Goal: Use online tool/utility: Use online tool/utility

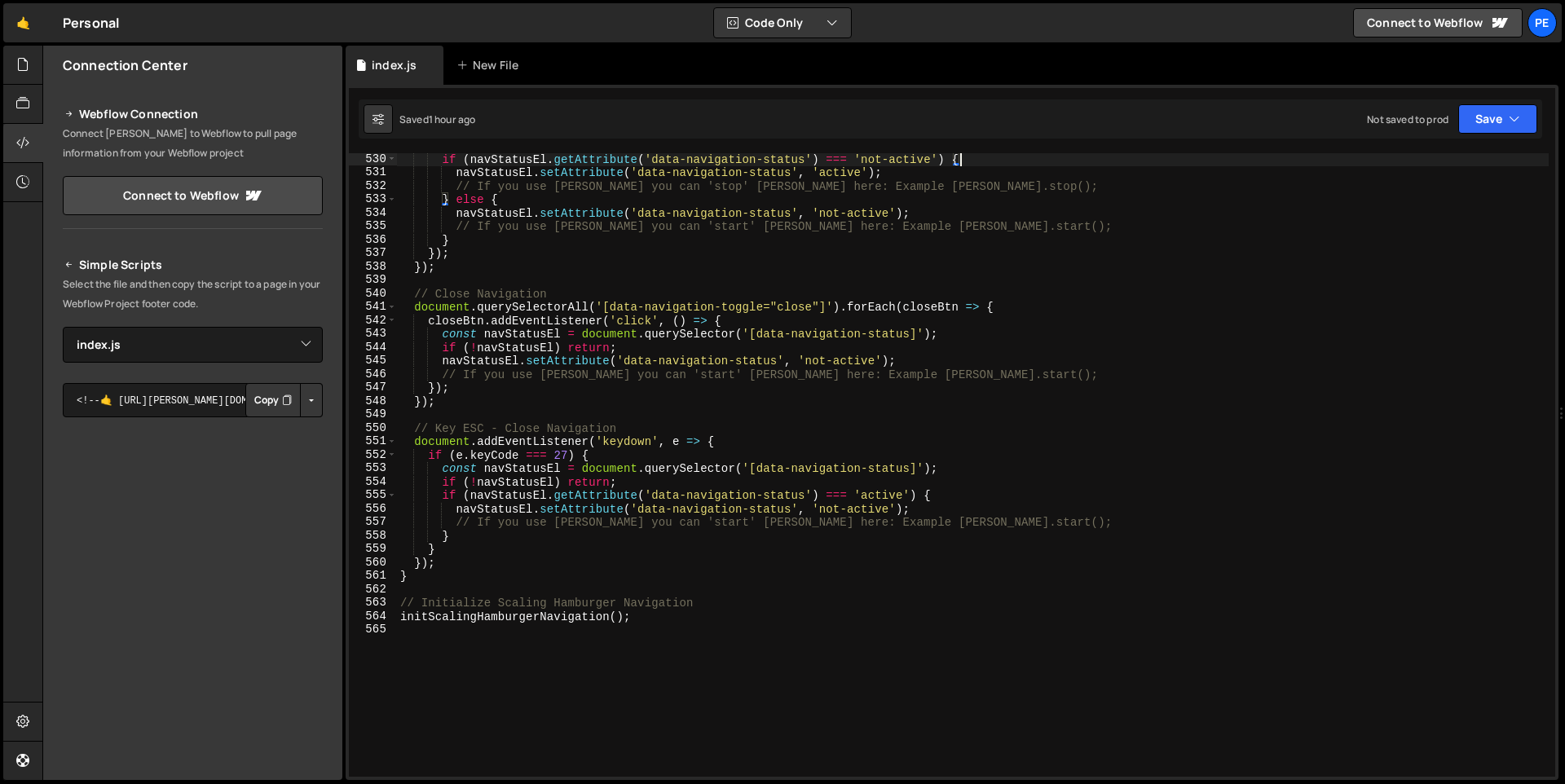
select select "47766"
click at [578, 640] on div "if ( navStatusEl . getAttribute ( 'data-navigation-status' ) === 'not-active' )…" at bounding box center [973, 477] width 1152 height 650
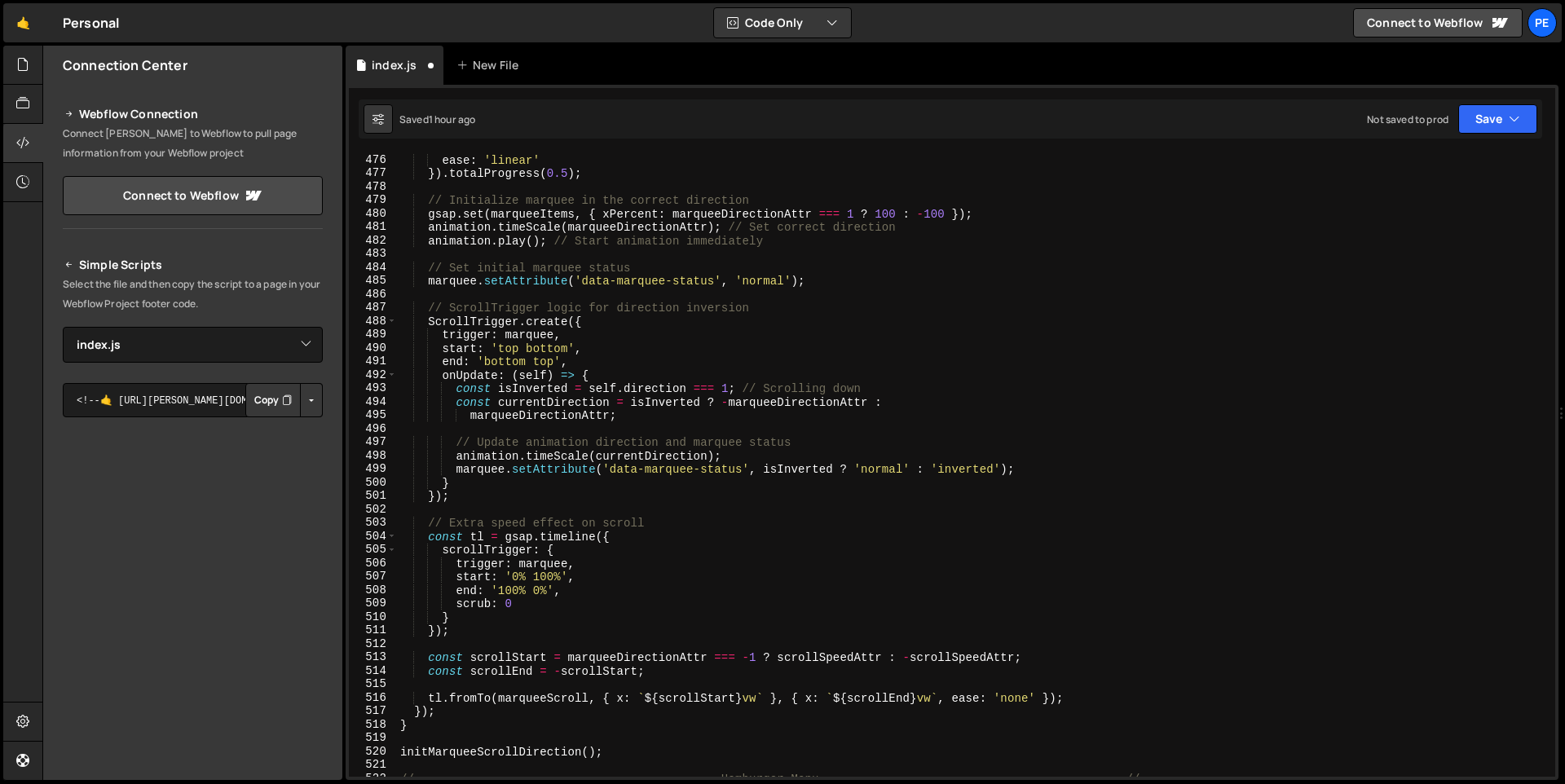
scroll to position [6571, 0]
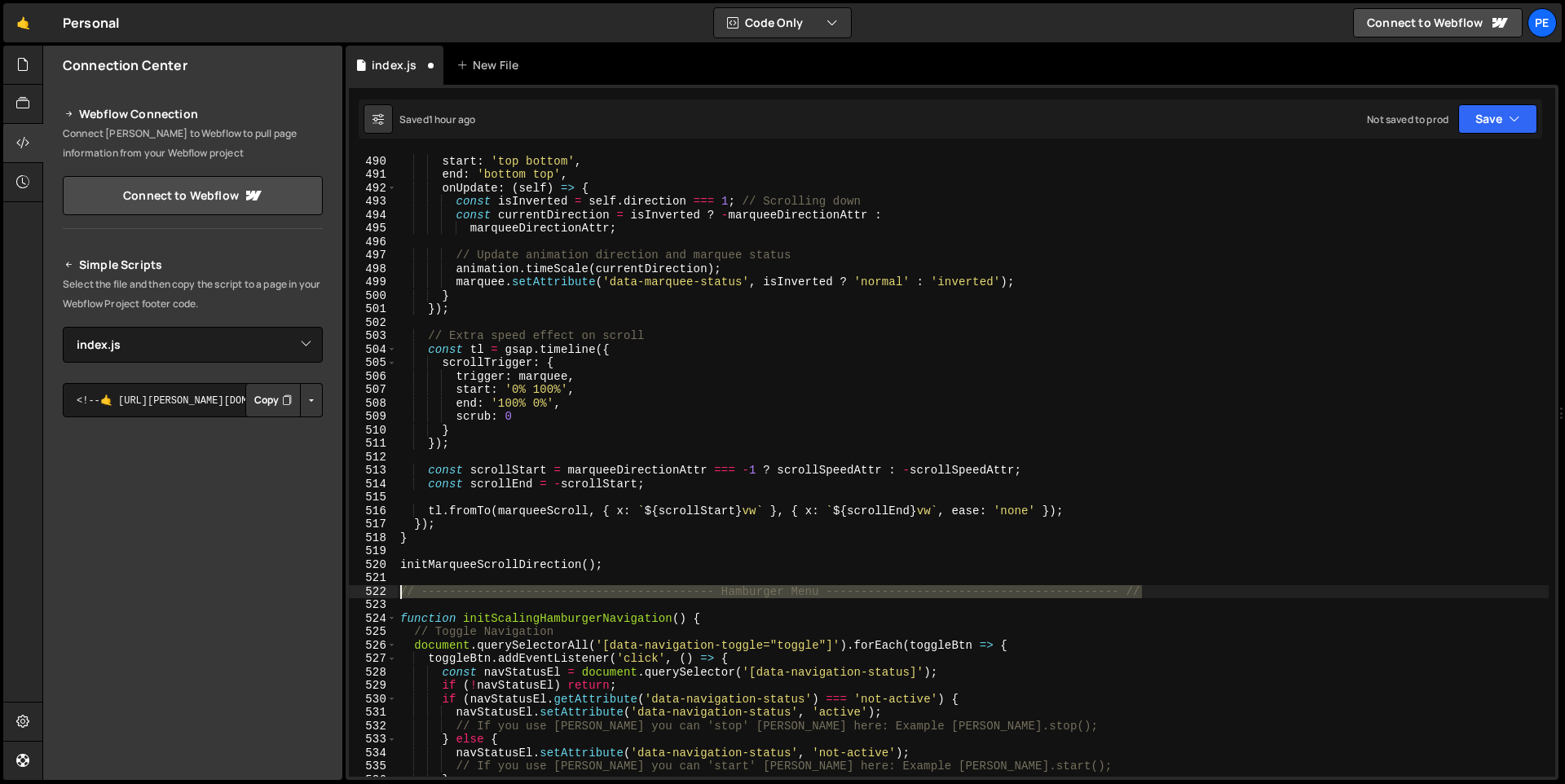
drag, startPoint x: 1176, startPoint y: 590, endPoint x: 402, endPoint y: 590, distance: 774.0
click at [402, 590] on div "trigger : marquee , start : 'top bottom' , end : 'bottom top' , onUpdate : ( se…" at bounding box center [973, 465] width 1152 height 650
type textarea "// ------------------------------------------ Hamburger Menu ------------------…"
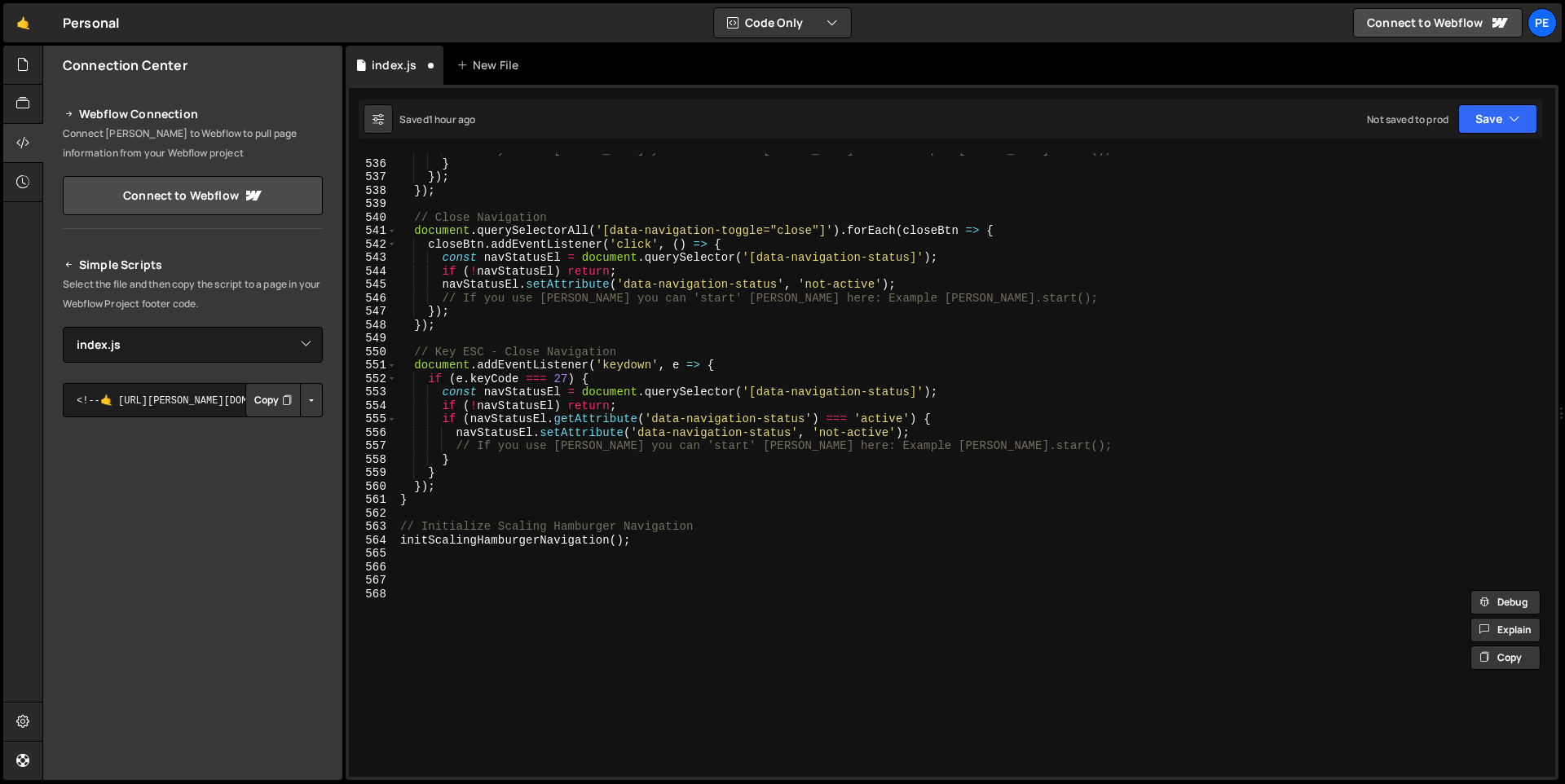
scroll to position [7188, 0]
click at [520, 610] on div "// If you use [PERSON_NAME] you can 'start' [PERSON_NAME] here: Example [PERSON…" at bounding box center [973, 468] width 1152 height 650
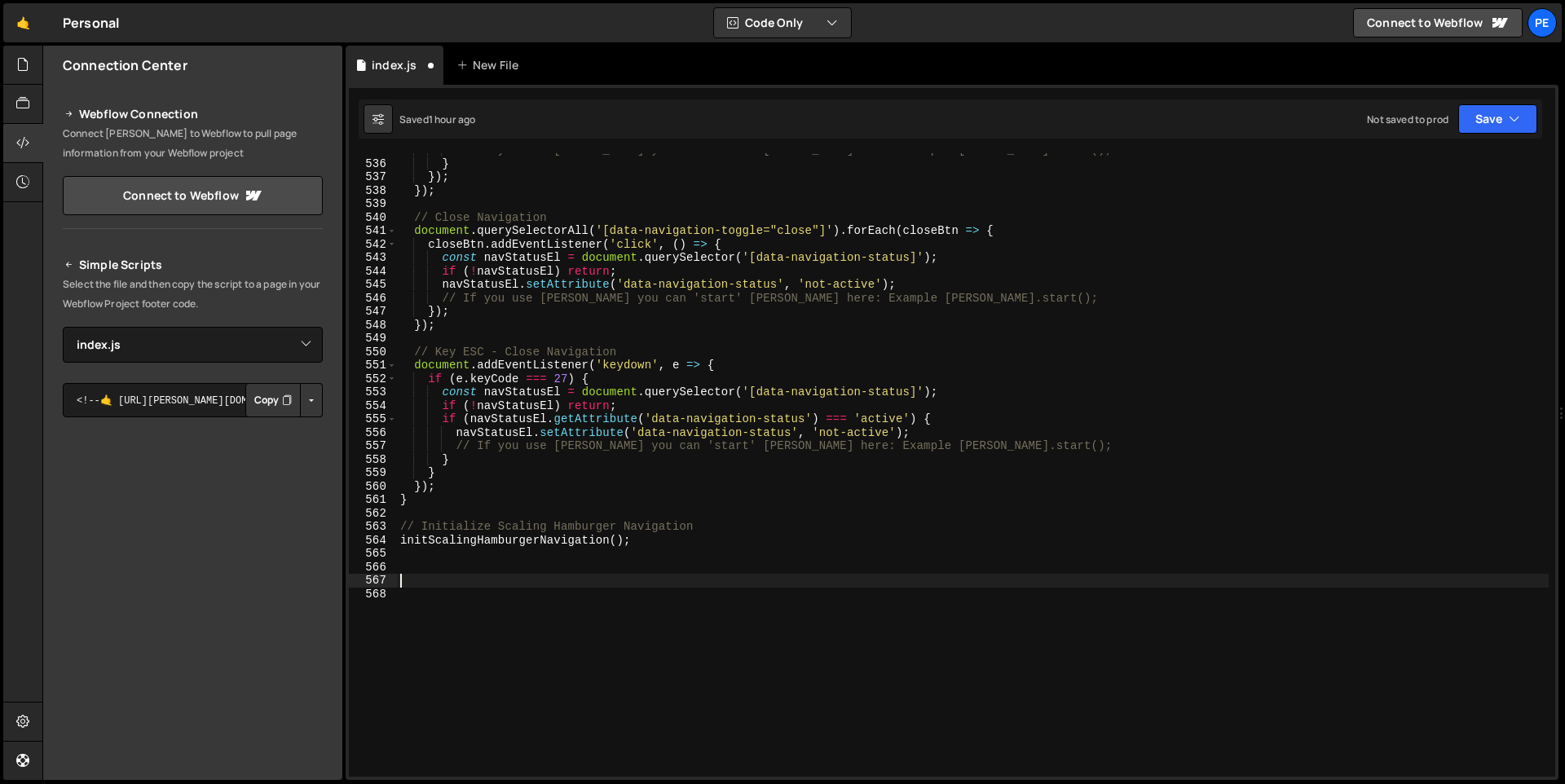
click at [533, 574] on div "// If you use [PERSON_NAME] you can 'start' [PERSON_NAME] here: Example [PERSON…" at bounding box center [973, 468] width 1152 height 650
drag, startPoint x: 820, startPoint y: 579, endPoint x: 720, endPoint y: 577, distance: 100.0
click at [720, 577] on div "// If you use [PERSON_NAME] you can 'start' [PERSON_NAME] here: Example [PERSON…" at bounding box center [973, 468] width 1152 height 650
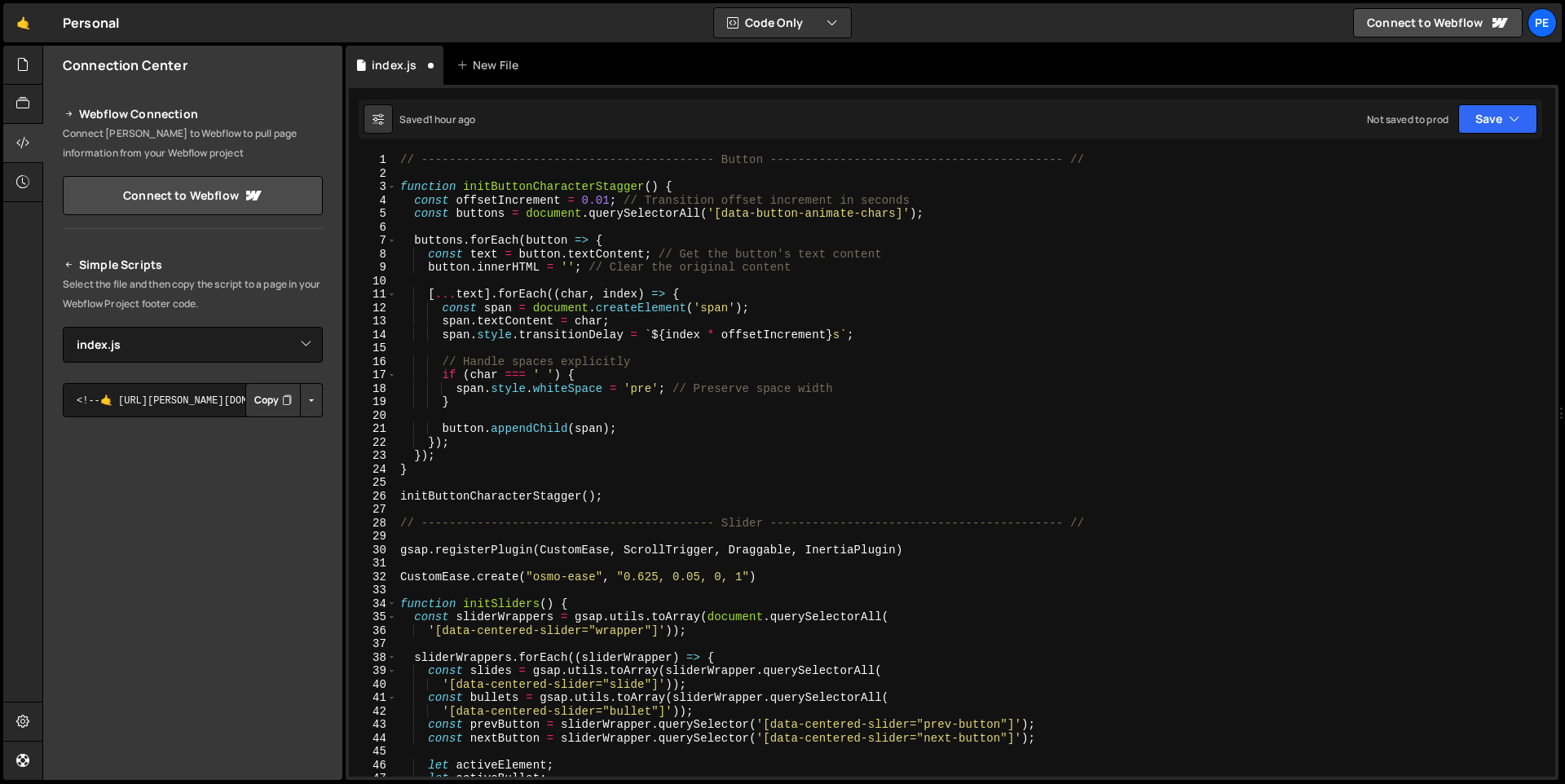
scroll to position [0, 0]
click at [1140, 255] on div "// ------------------------------------------ Button --------------------------…" at bounding box center [973, 478] width 1152 height 650
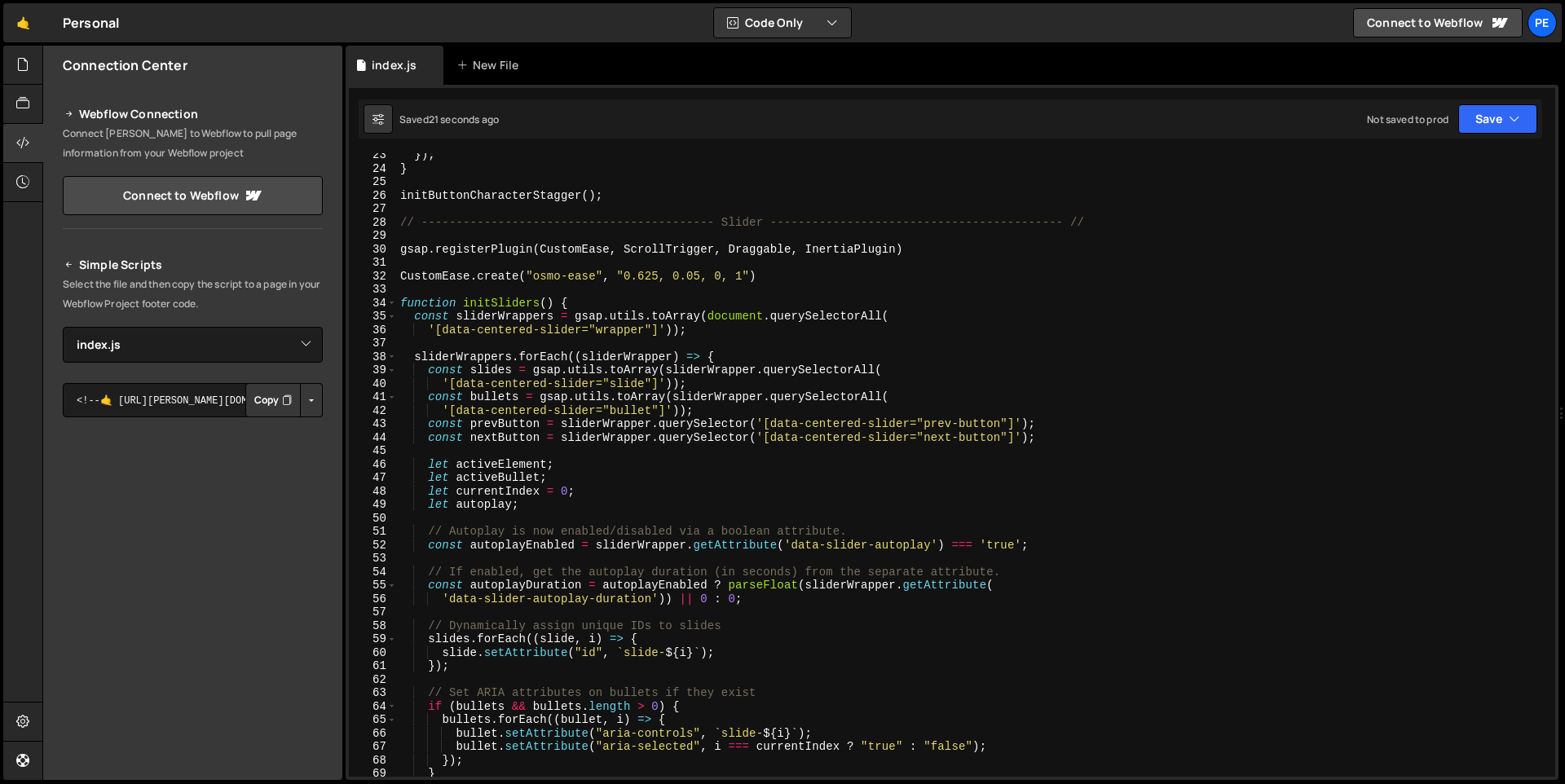
click at [423, 320] on div "}) ; } initButtonCharacterStagger ( ) ; // ------------------------------------…" at bounding box center [973, 473] width 1152 height 650
type textarea "const sliderWrappers = gsap.utils.toArray(document.querySelectorAll("
click at [591, 294] on div "}) ; } initButtonCharacterStagger ( ) ; // ------------------------------------…" at bounding box center [973, 473] width 1152 height 650
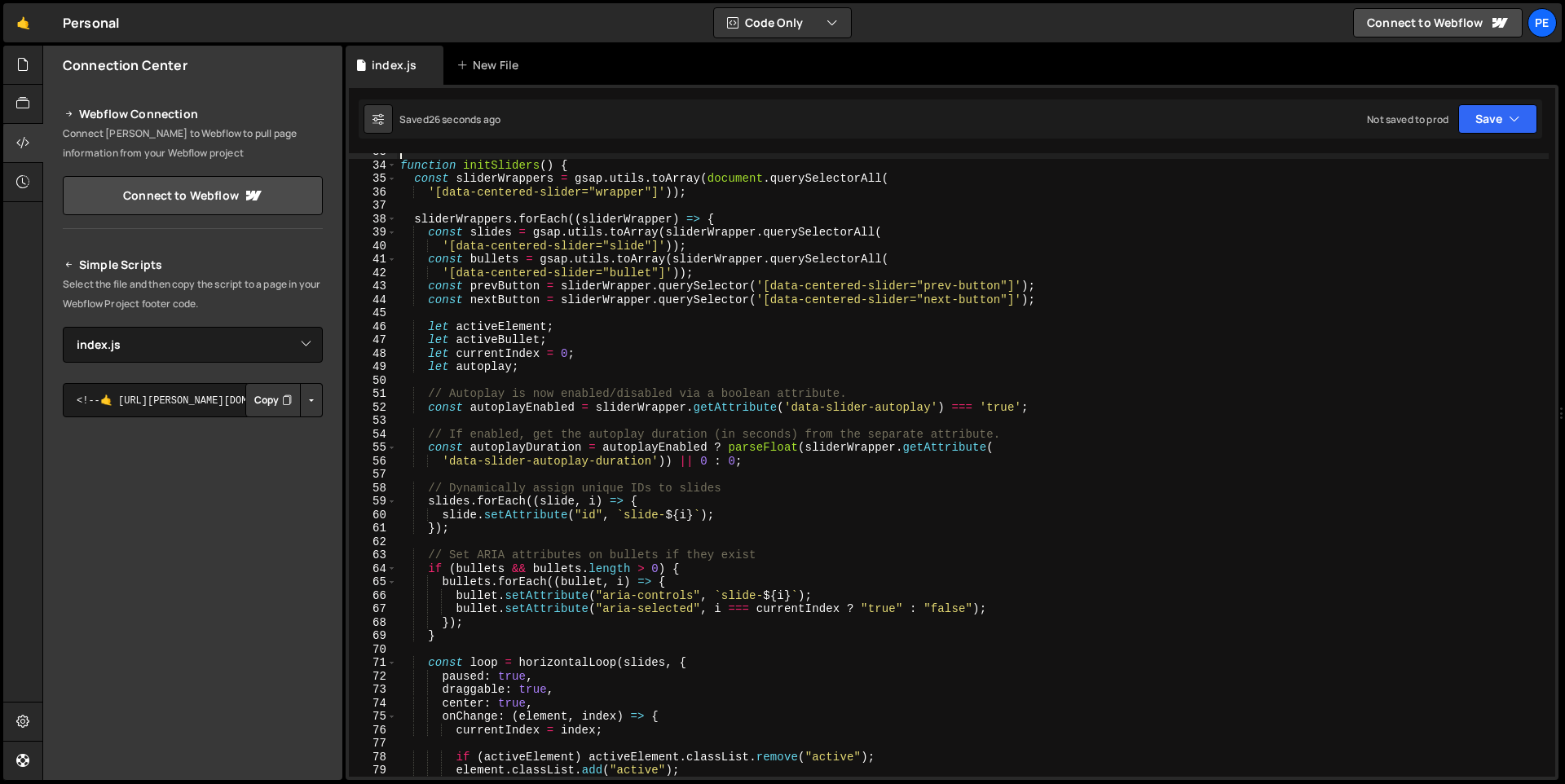
scroll to position [173, 0]
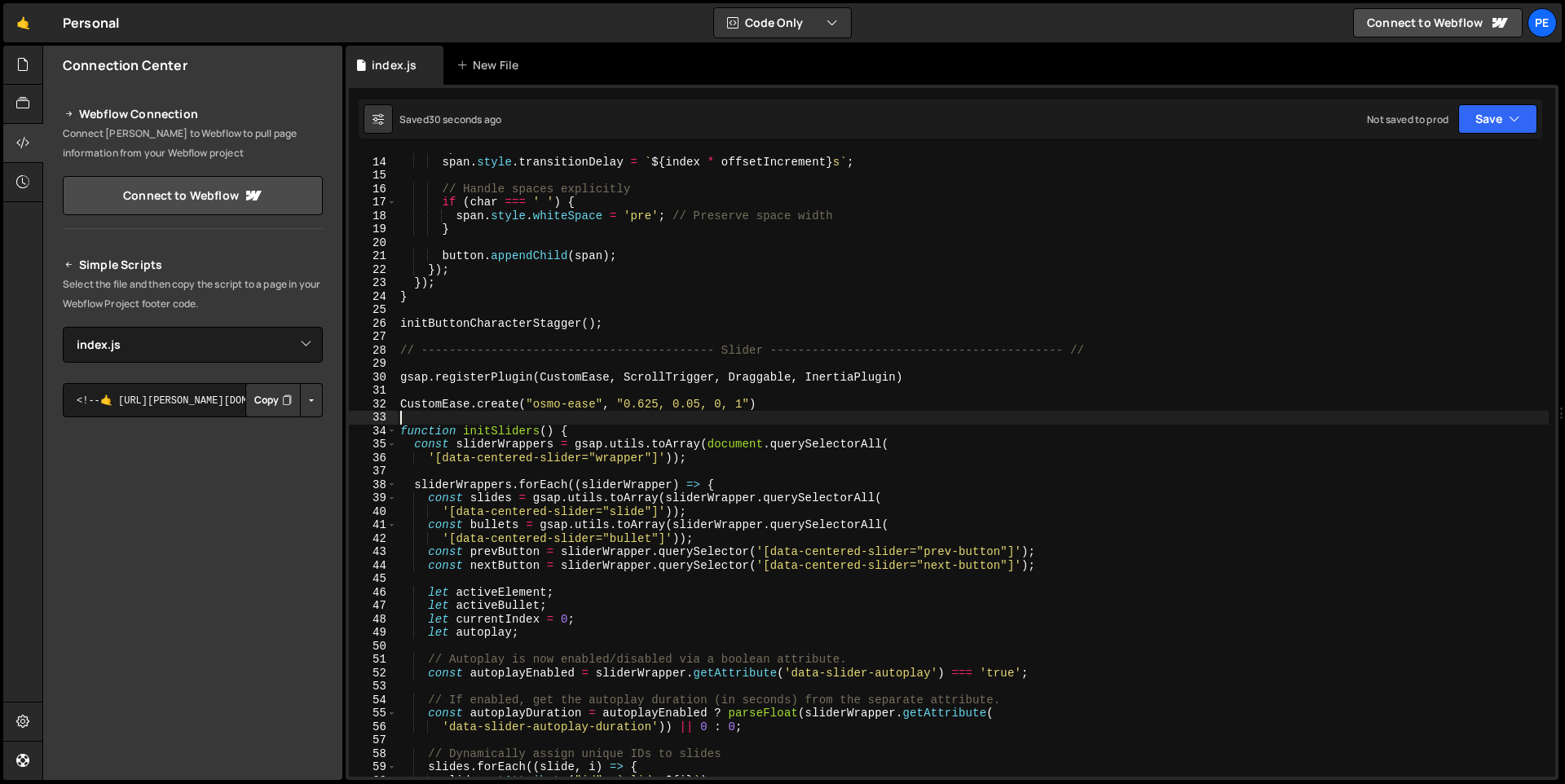
click at [614, 432] on div "span . textContent = char ; span . style . transitionDelay = ` ${ index * offse…" at bounding box center [973, 466] width 1152 height 650
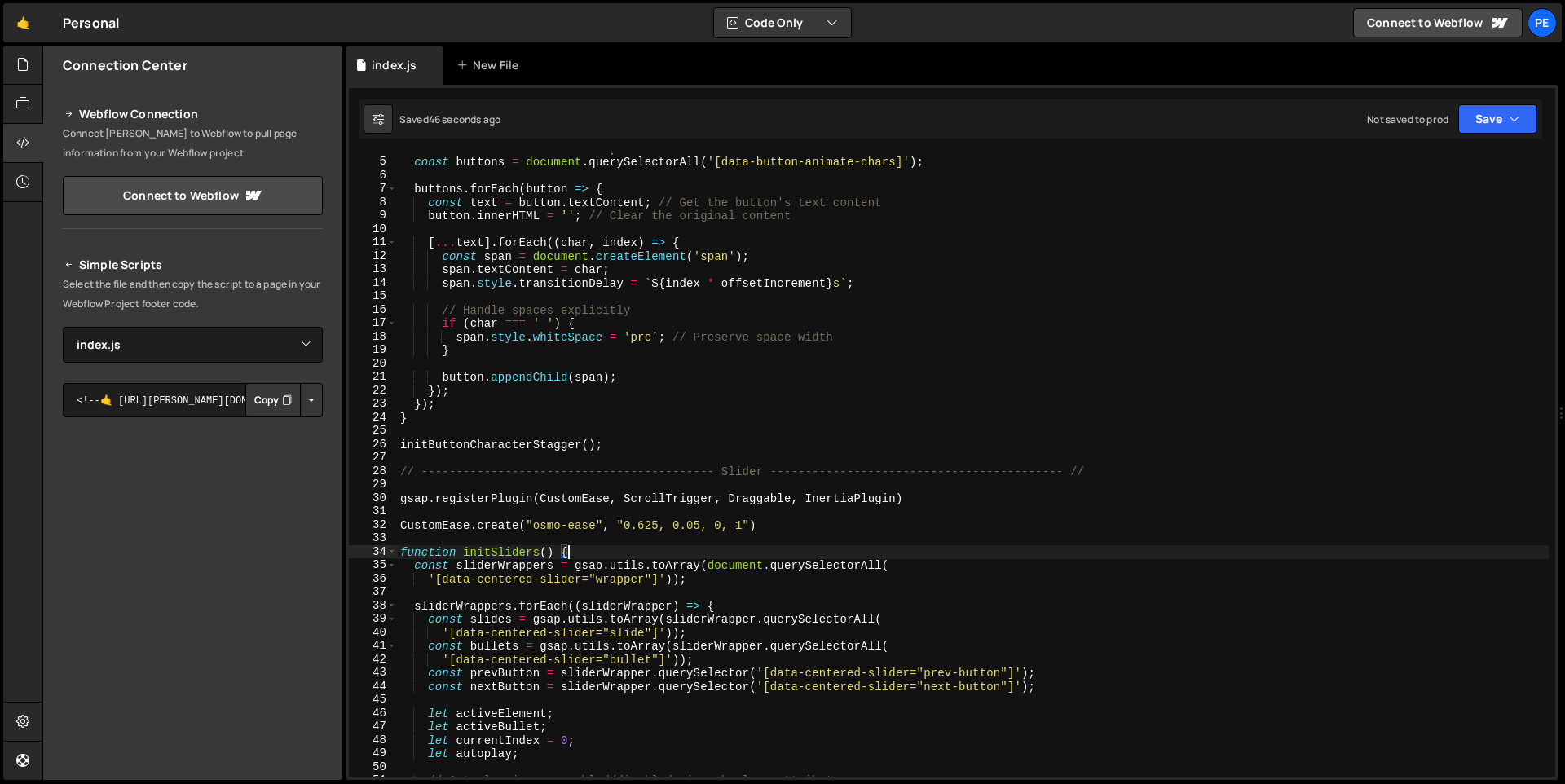
scroll to position [110, 0]
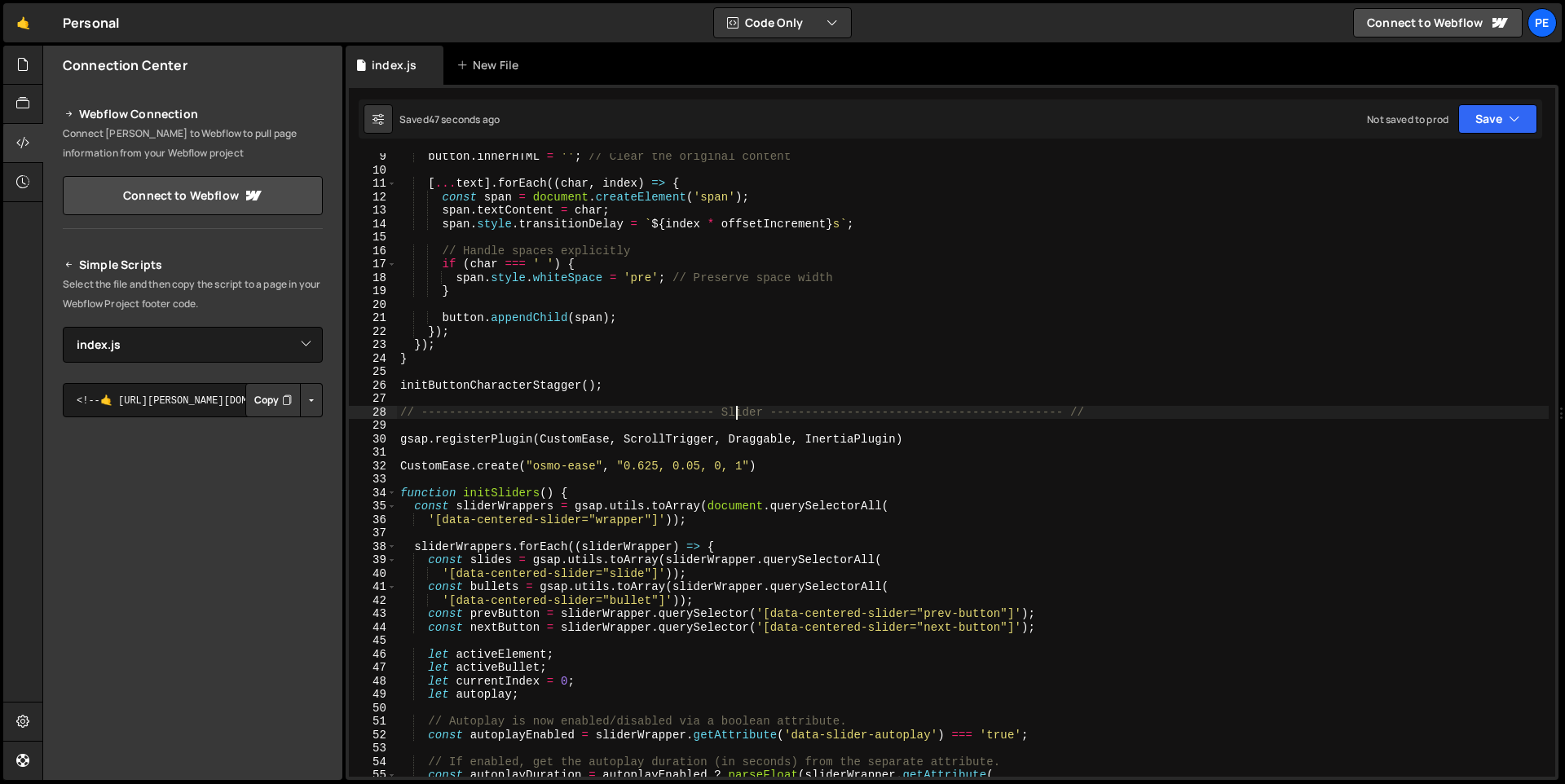
click at [739, 410] on div "button . innerHTML = '' ; // Clear the original content [ ... text ] . forEach …" at bounding box center [973, 475] width 1152 height 650
type textarea "// ------------------------------------------ Slider --------------------------…"
click at [739, 410] on div "button . innerHTML = '' ; // Clear the original content [ ... text ] . forEach …" at bounding box center [973, 475] width 1152 height 650
click at [800, 411] on div "button . innerHTML = '' ; // Clear the original content [ ... text ] . forEach …" at bounding box center [973, 475] width 1152 height 650
click at [763, 411] on div "button . innerHTML = '' ; // Clear the original content [ ... text ] . forEach …" at bounding box center [973, 475] width 1152 height 650
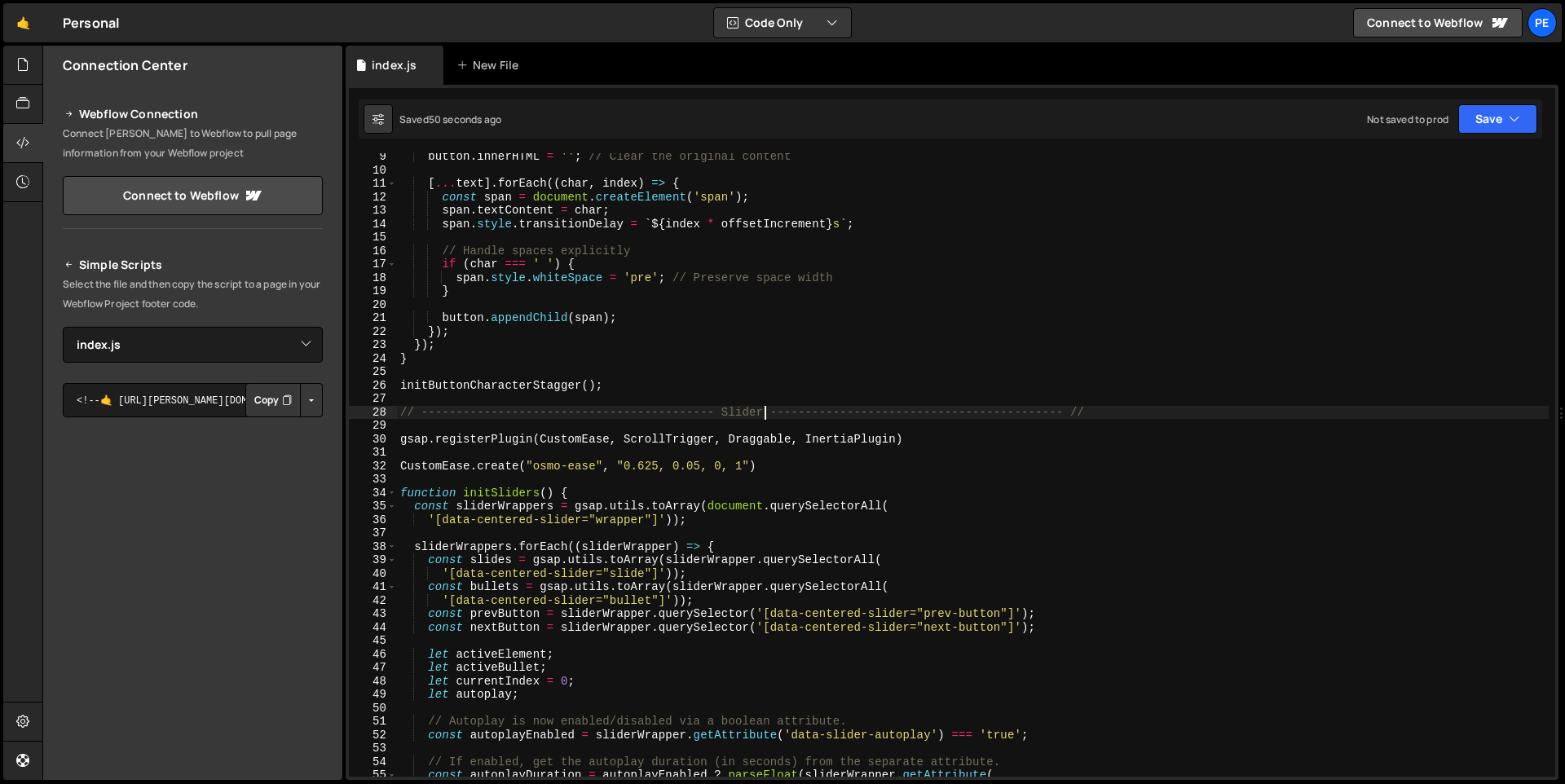
click at [748, 411] on div "button . innerHTML = '' ; // Clear the original content [ ... text ] . forEach …" at bounding box center [973, 475] width 1152 height 650
click at [668, 414] on div "button . innerHTML = '' ; // Clear the original content [ ... text ] . forEach …" at bounding box center [973, 475] width 1152 height 650
drag, startPoint x: 671, startPoint y: 413, endPoint x: 502, endPoint y: 411, distance: 169.0
click at [502, 411] on div "button . innerHTML = '' ; // Clear the original content [ ... text ] . forEach …" at bounding box center [973, 475] width 1152 height 650
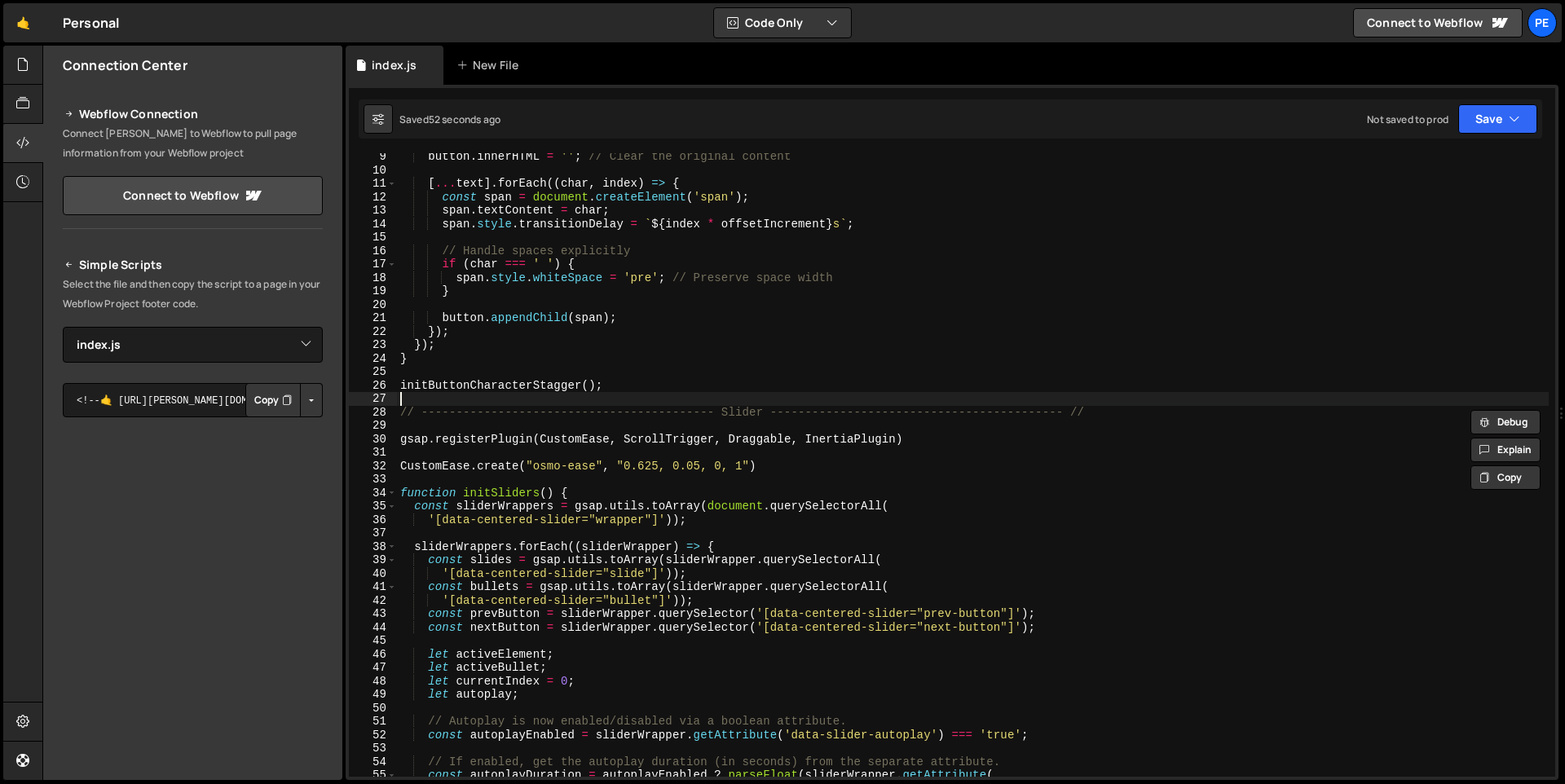
click at [748, 403] on div "button . innerHTML = '' ; // Clear the original content [ ... text ] . forEach …" at bounding box center [973, 475] width 1152 height 650
click at [706, 416] on div "button . innerHTML = '' ; // Clear the original content [ ... text ] . forEach …" at bounding box center [973, 475] width 1152 height 650
click at [733, 412] on div "button . innerHTML = '' ; // Clear the original content [ ... text ] . forEach …" at bounding box center [973, 475] width 1152 height 650
click at [782, 412] on div "button . innerHTML = '' ; // Clear the original content [ ... text ] . forEach …" at bounding box center [973, 475] width 1152 height 650
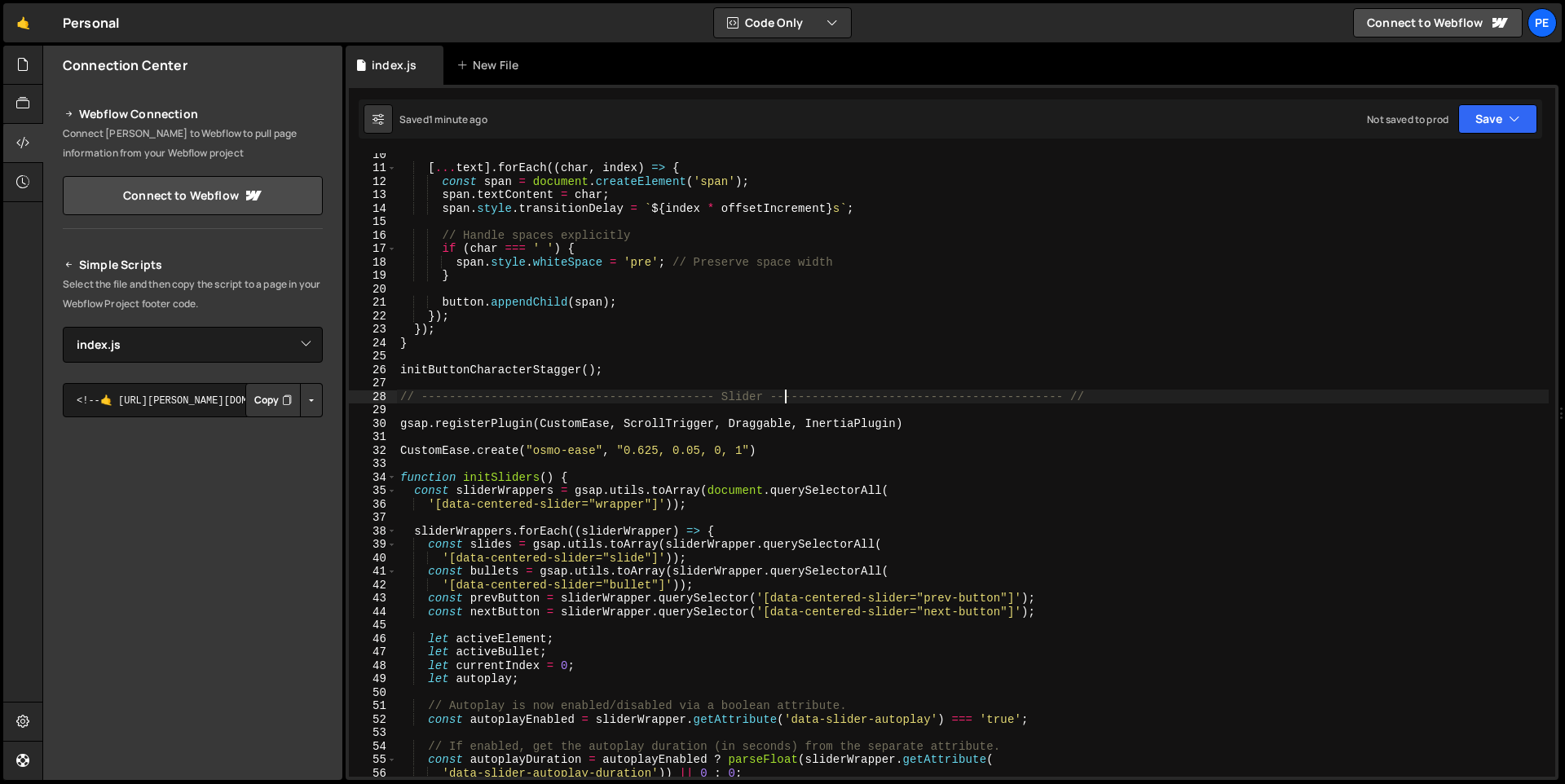
click at [1064, 497] on div "[ ... text ] . forEach (( char , index ) => { const span = document . createEle…" at bounding box center [973, 472] width 1152 height 650
click at [938, 491] on div "[ ... text ] . forEach (( char , index ) => { const span = document . createEle…" at bounding box center [973, 472] width 1152 height 650
click at [691, 502] on div "[ ... text ] . forEach (( char , index ) => { const span = document . createEle…" at bounding box center [973, 472] width 1152 height 650
drag, startPoint x: 428, startPoint y: 534, endPoint x: 510, endPoint y: 528, distance: 82.2
click at [510, 528] on div "[ ... text ] . forEach (( char , index ) => { const span = document . createEle…" at bounding box center [973, 472] width 1152 height 650
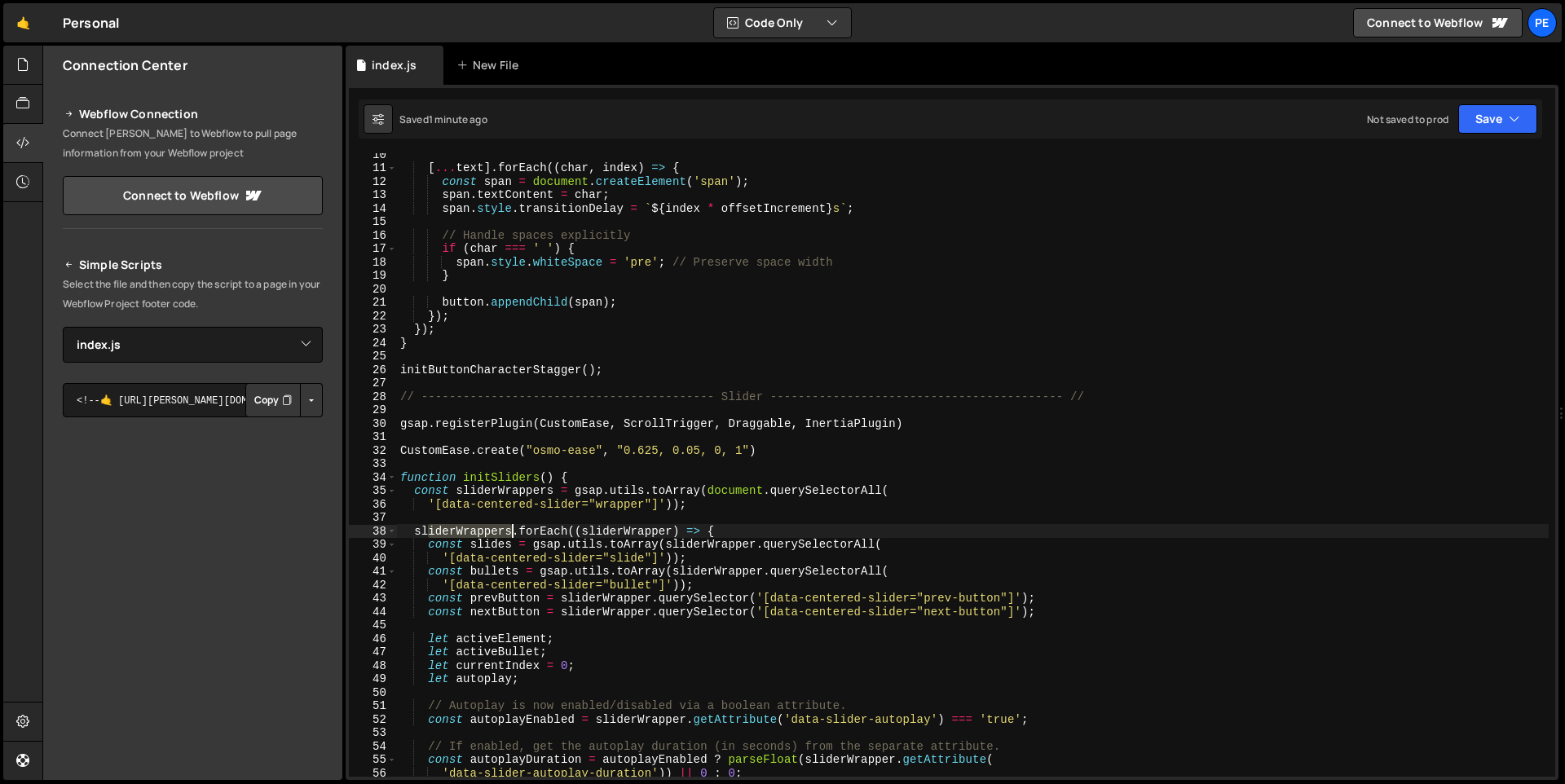
type textarea "sliderWrappers.forEach((sliderWrapper) => {"
click at [542, 527] on div "[ ... text ] . forEach (( char , index ) => { const span = document . createEle…" at bounding box center [973, 472] width 1152 height 650
click at [594, 524] on div "[ ... text ] . forEach (( char , index ) => { const span = document . createEle…" at bounding box center [973, 472] width 1152 height 650
click at [594, 524] on div "[ ... text ] . forEach (( char , index ) => { const span = document . createEle…" at bounding box center [973, 472] width 1152 height 650
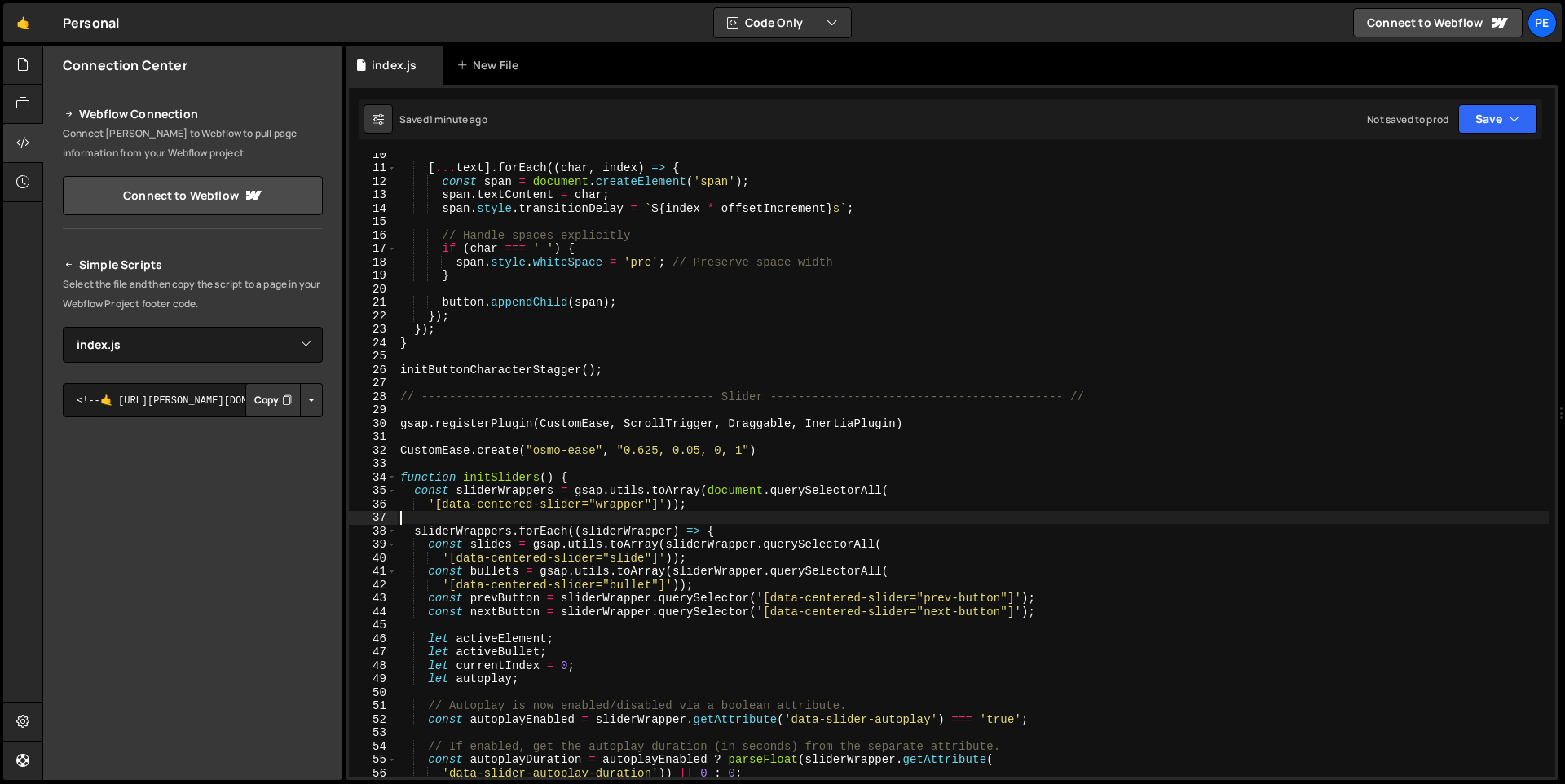
click at [594, 528] on div "[ ... text ] . forEach (( char , index ) => { const span = document . createEle…" at bounding box center [973, 472] width 1152 height 650
type textarea "sliderWrappers.forEach((sliderWrapper) => {"
click at [594, 528] on div "[ ... text ] . forEach (( char , index ) => { const span = document . createEle…" at bounding box center [973, 472] width 1152 height 650
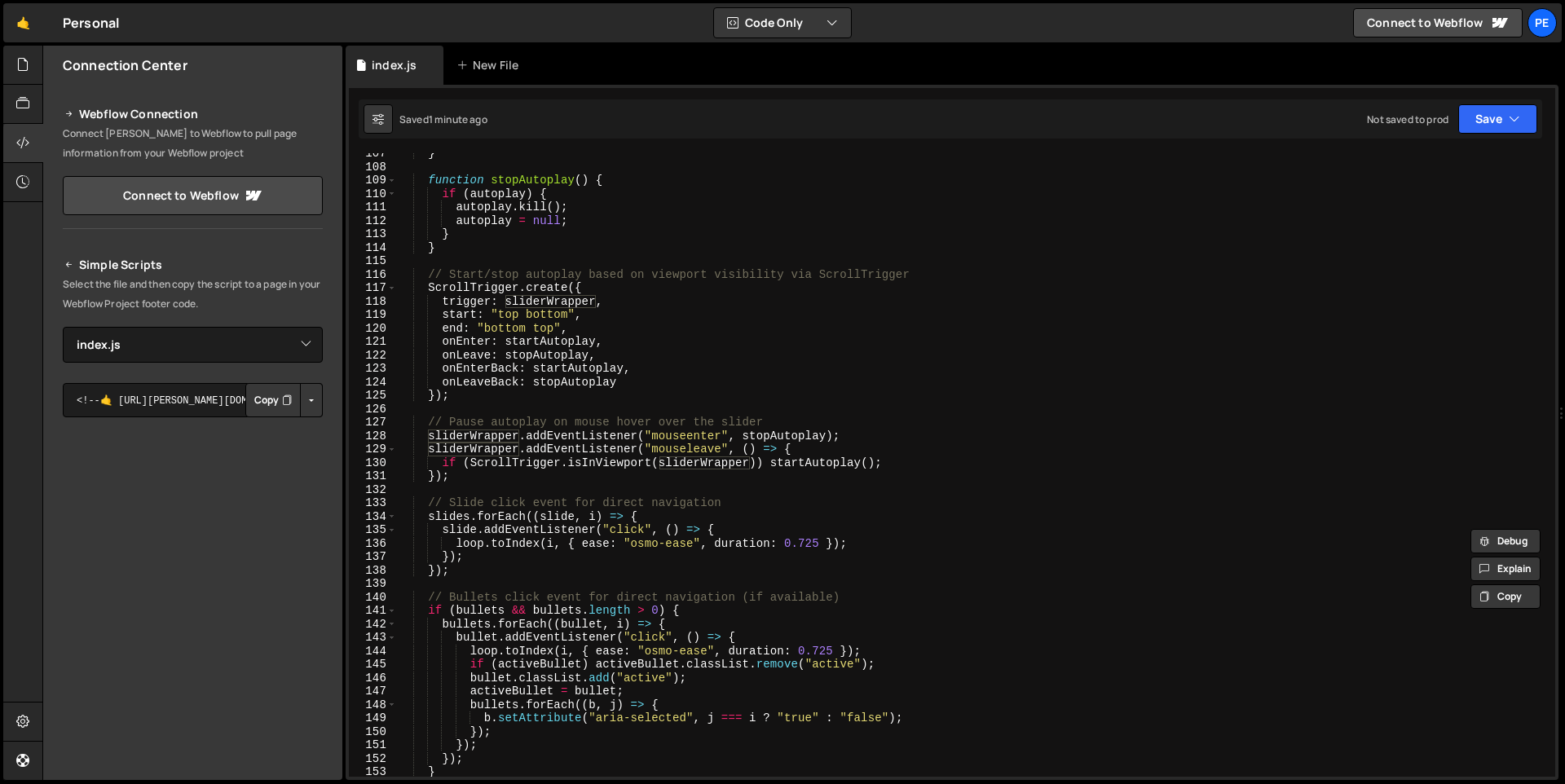
scroll to position [1533, 0]
